Goal: Task Accomplishment & Management: Use online tool/utility

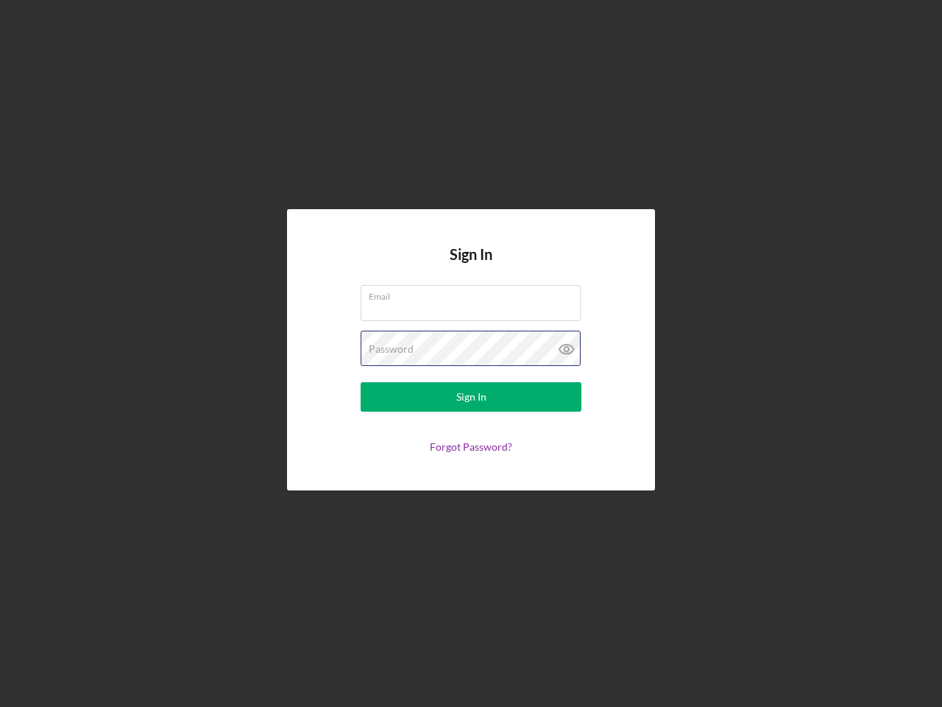
click at [471, 353] on div "Password" at bounding box center [471, 349] width 221 height 37
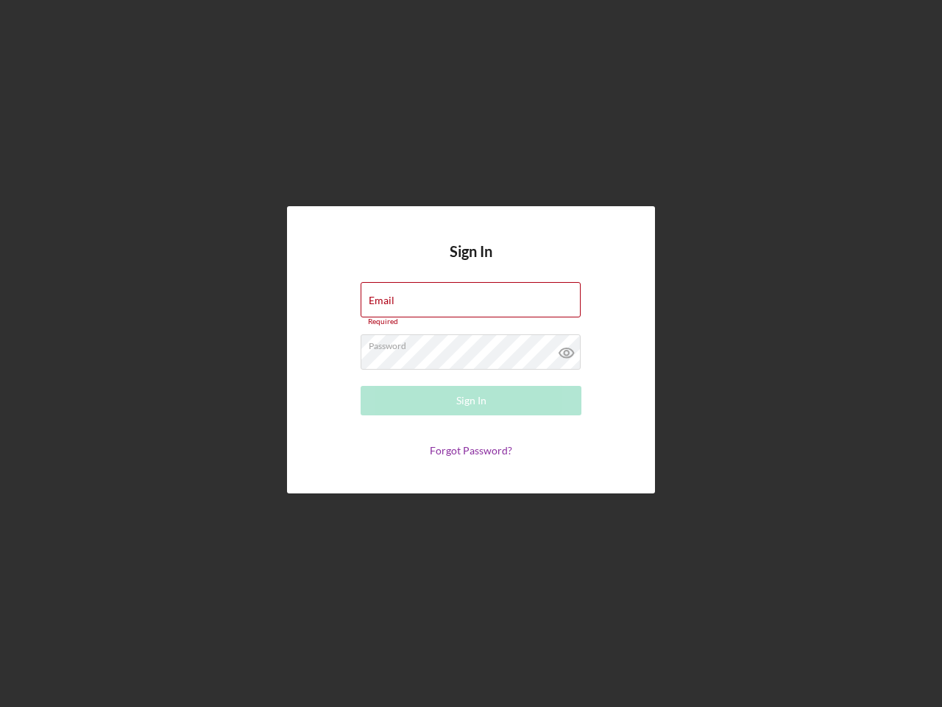
click at [567, 349] on icon at bounding box center [566, 352] width 37 height 37
